Goal: Information Seeking & Learning: Learn about a topic

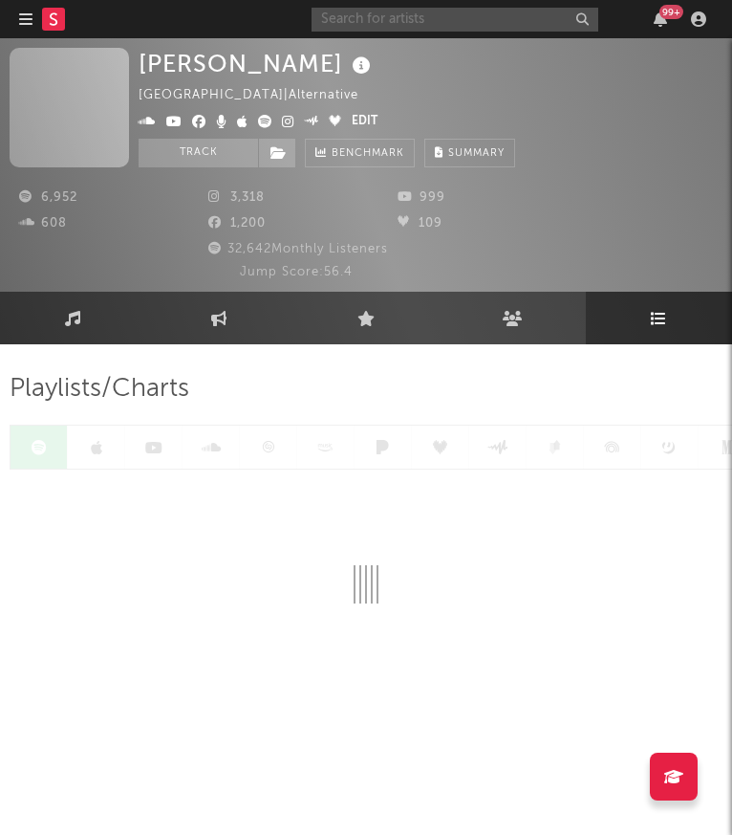
click at [449, 23] on input "text" at bounding box center [455, 20] width 287 height 24
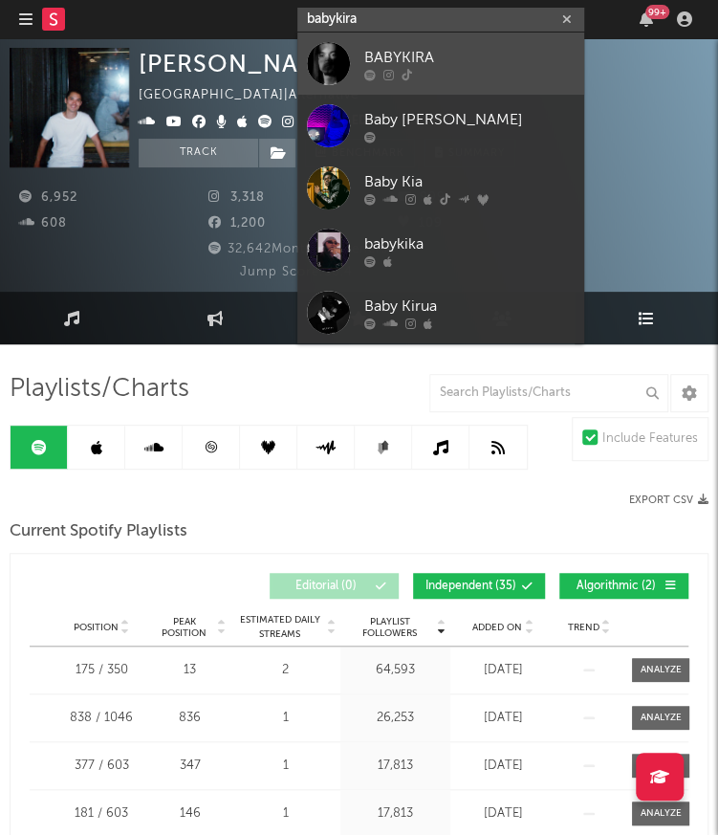
type input "babykira"
click at [429, 62] on div "BABYKIRA" at bounding box center [469, 57] width 210 height 23
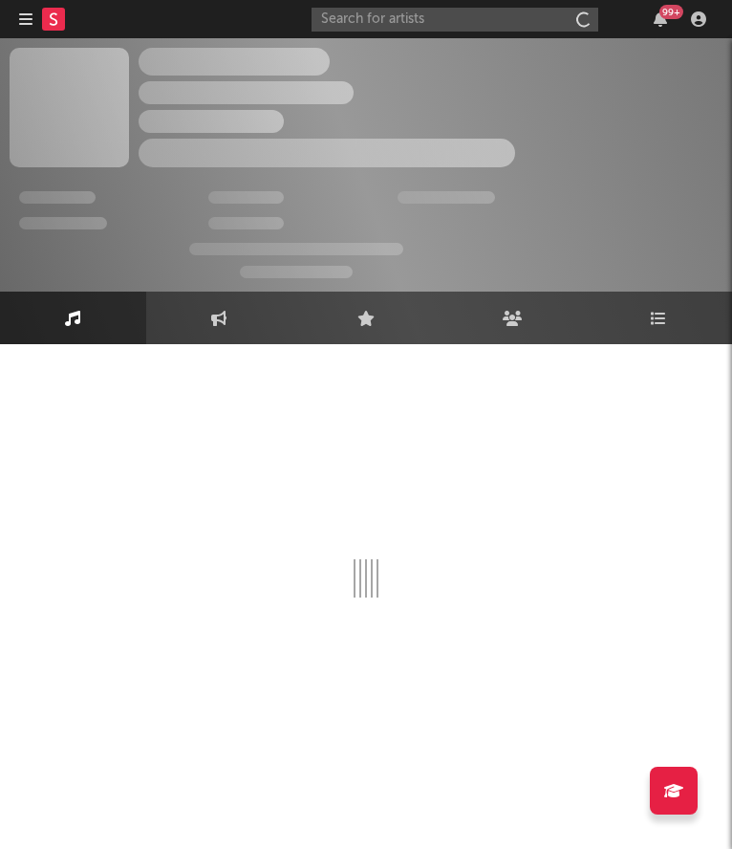
select select "1w"
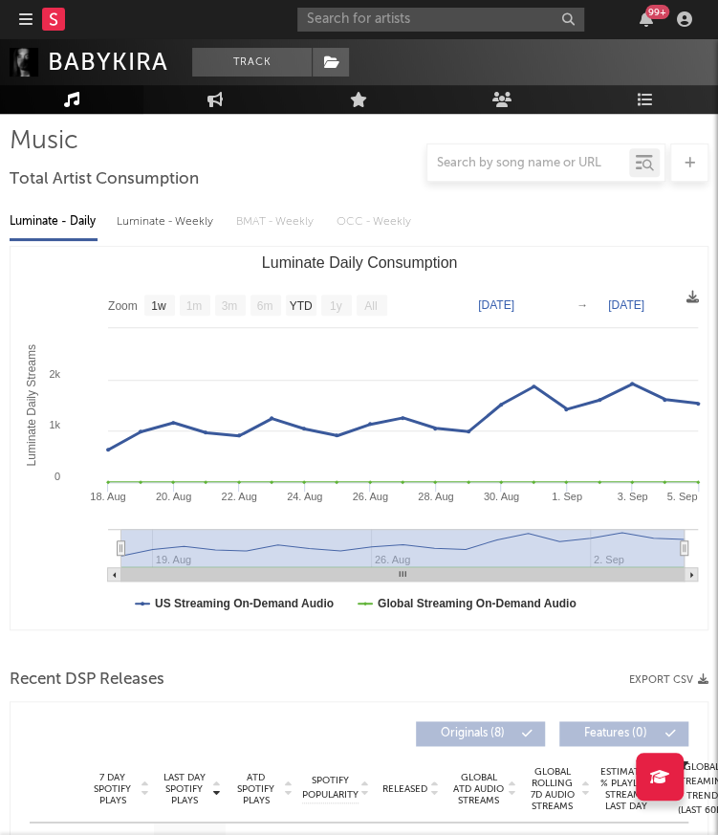
scroll to position [249, 0]
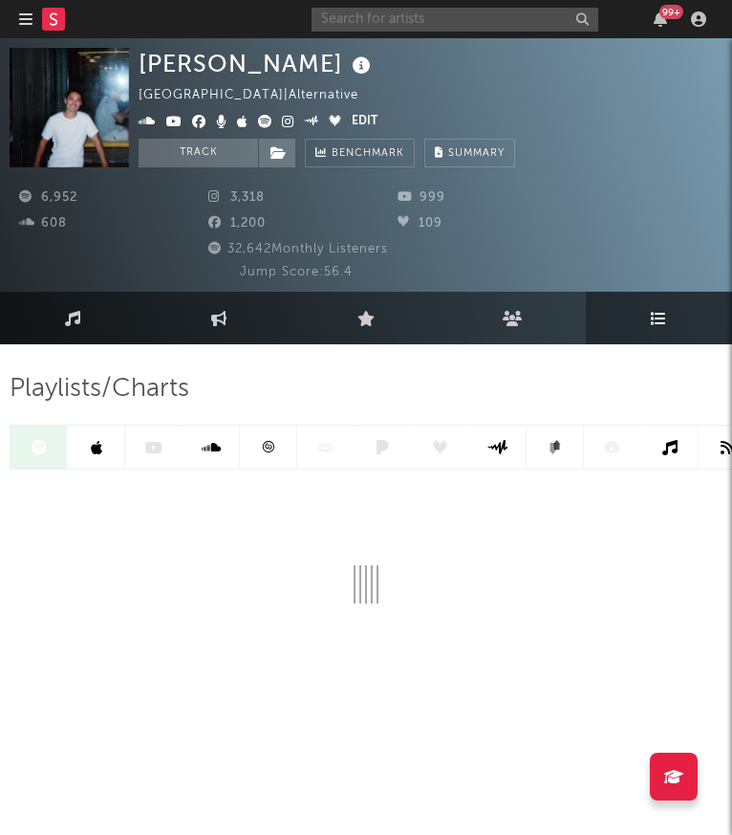
click at [545, 14] on input "text" at bounding box center [455, 20] width 287 height 24
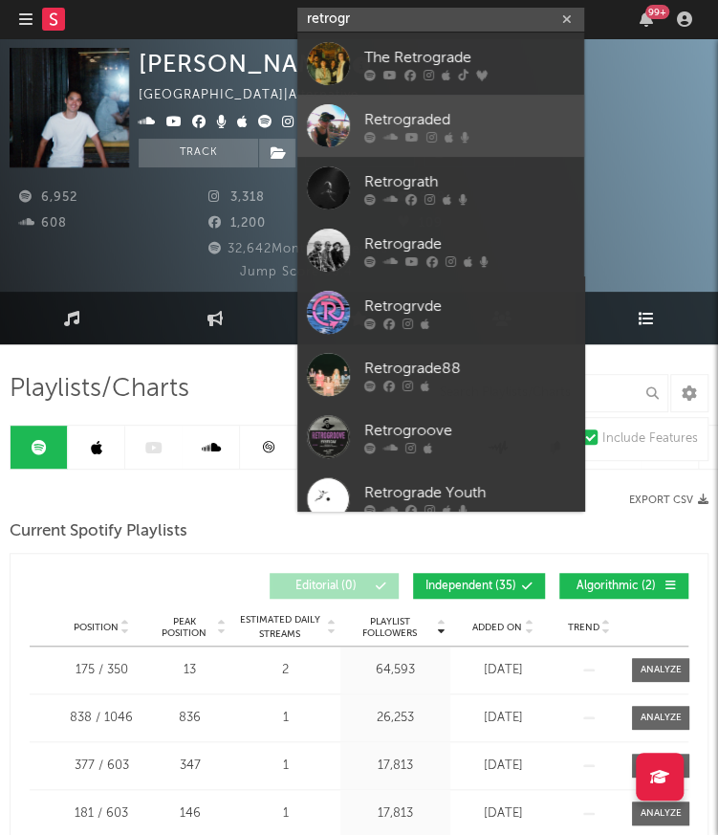
type input "retrogr"
click at [440, 113] on div "Retrograded" at bounding box center [469, 119] width 210 height 23
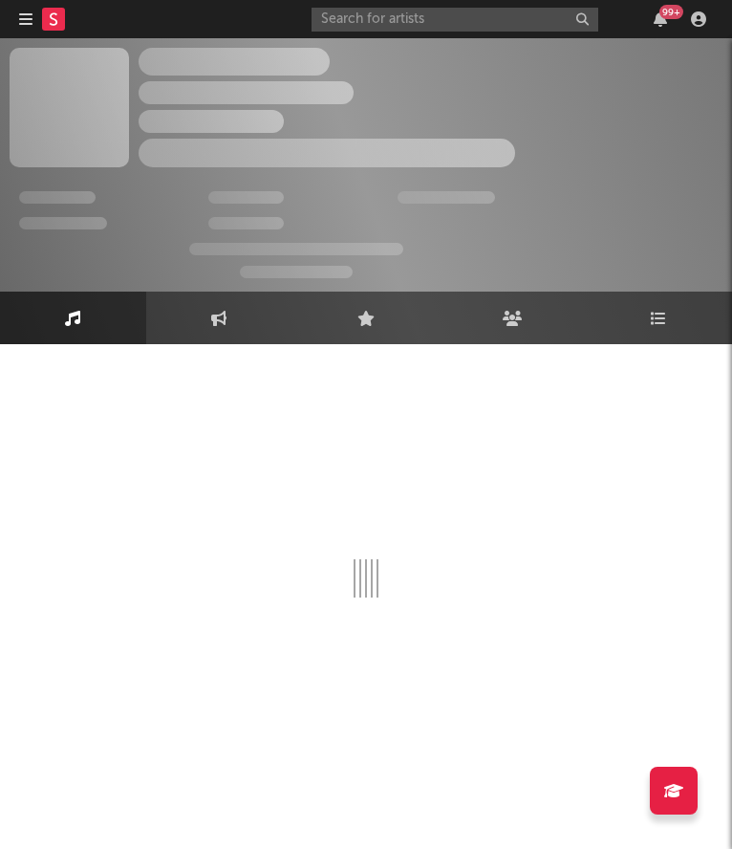
select select "6m"
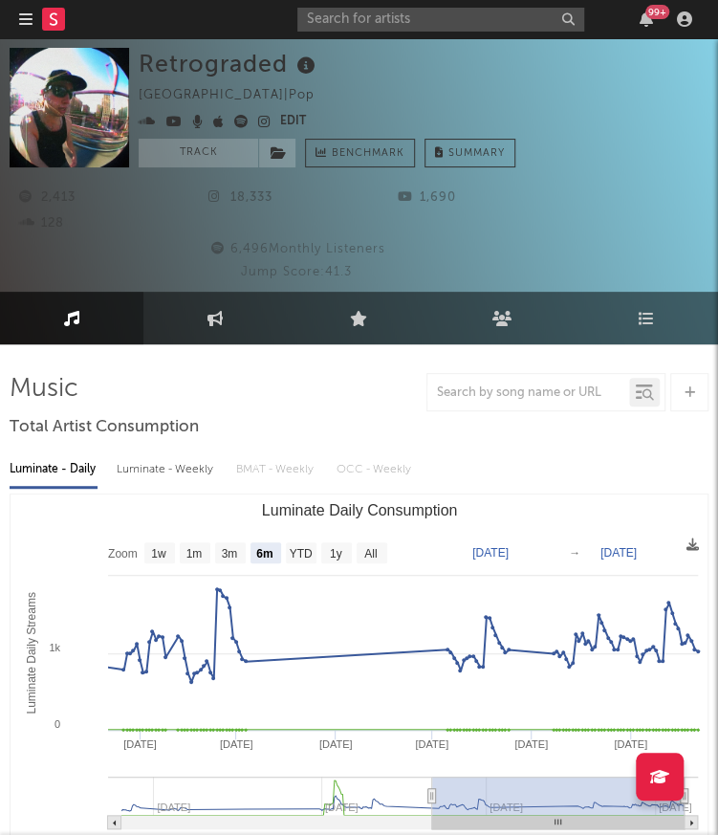
click at [306, 64] on icon at bounding box center [307, 66] width 28 height 27
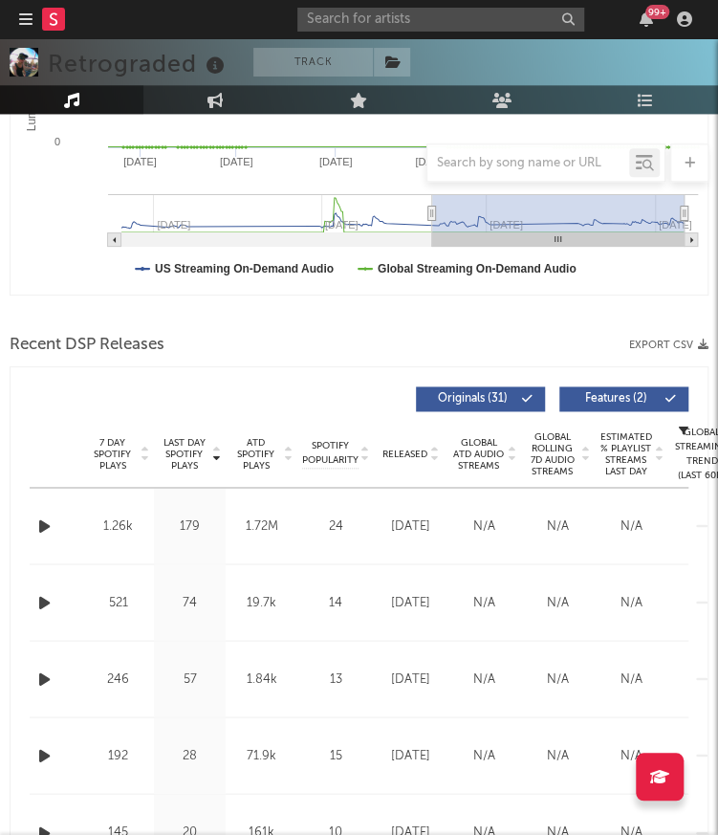
scroll to position [604, 0]
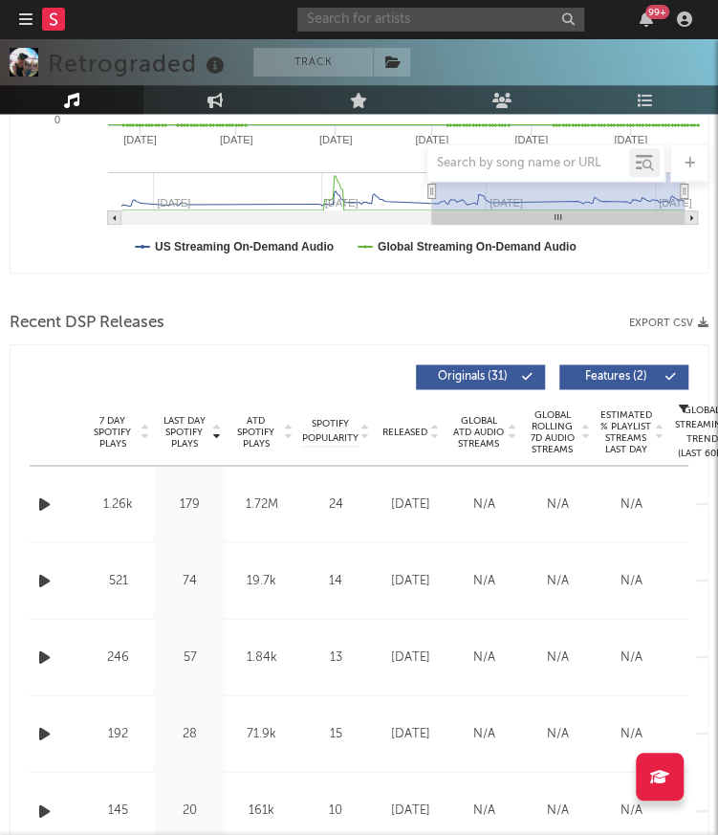
click at [446, 20] on input "text" at bounding box center [440, 20] width 287 height 24
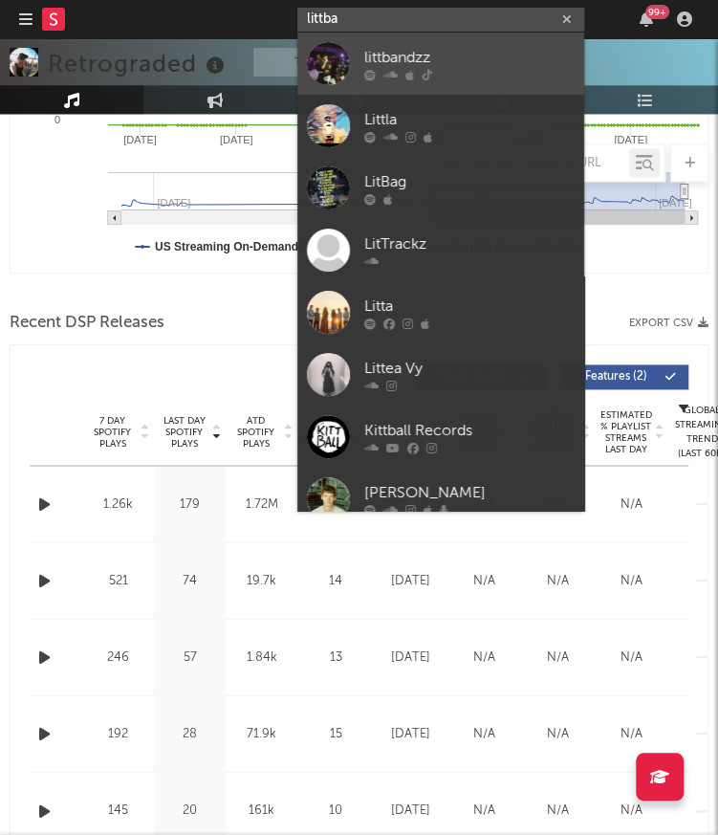
type input "littba"
click at [453, 55] on div "littbandzz" at bounding box center [469, 57] width 210 height 23
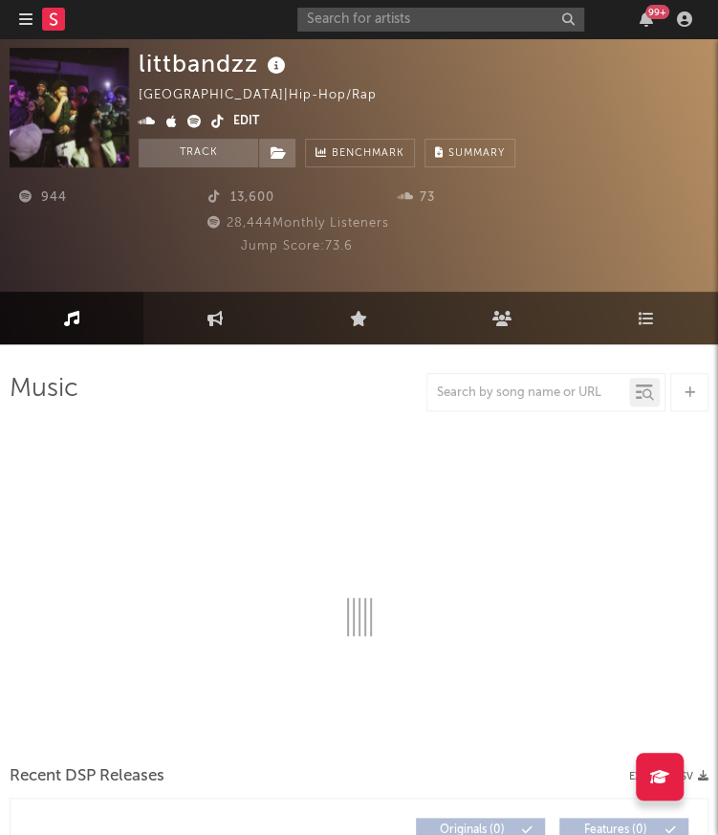
select select "1w"
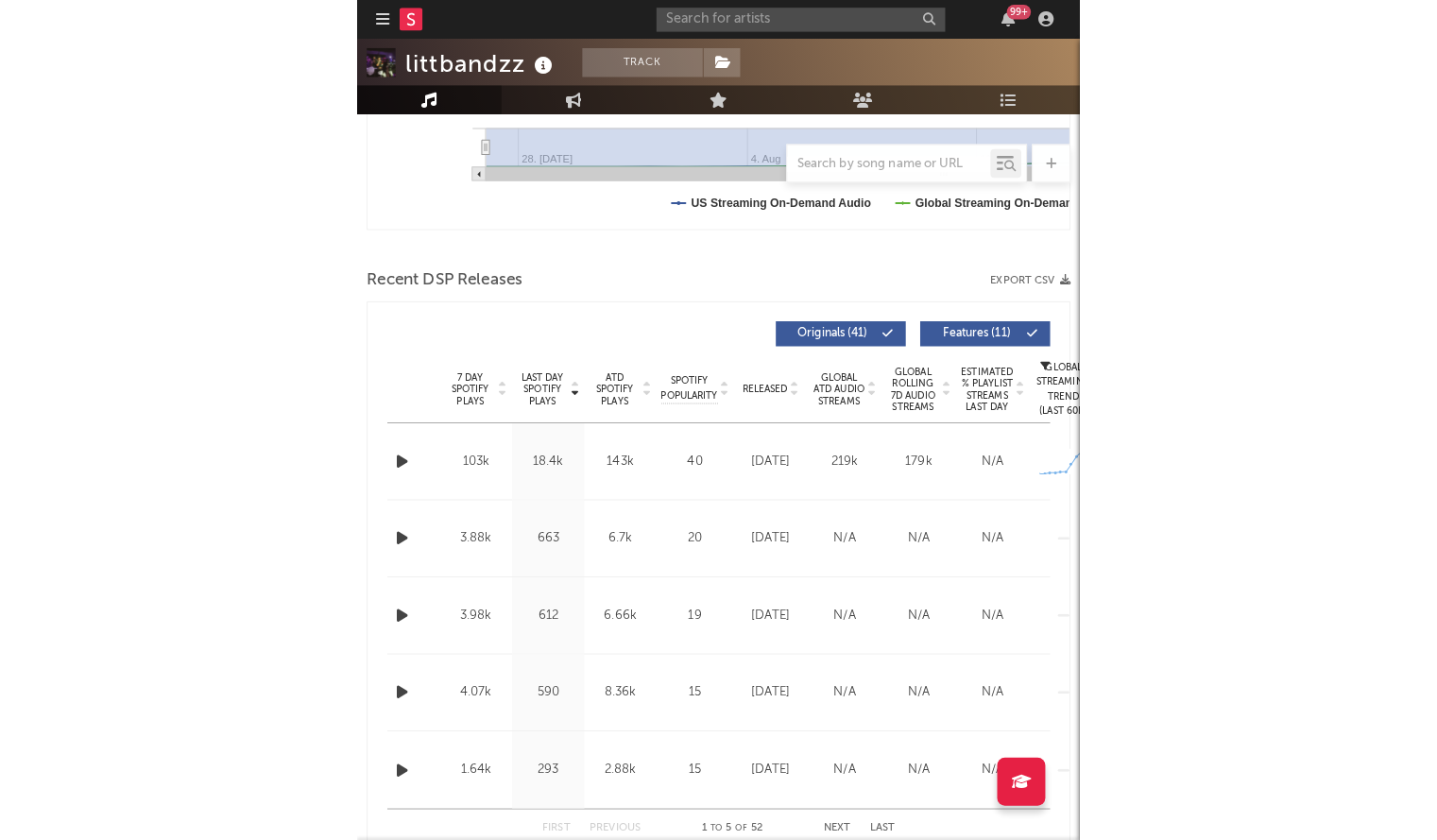
scroll to position [528, 0]
